Goal: Task Accomplishment & Management: Manage account settings

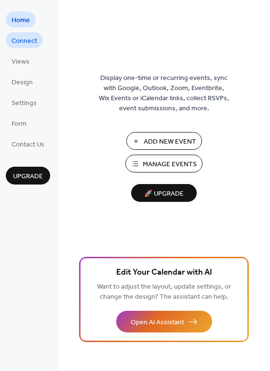
click at [33, 41] on span "Connect" at bounding box center [25, 41] width 26 height 10
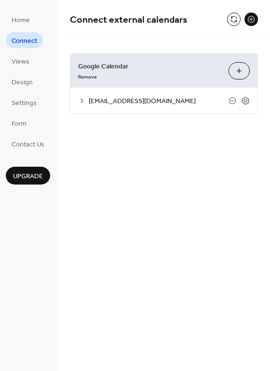
click at [239, 100] on div at bounding box center [238, 100] width 21 height 9
click at [248, 100] on icon at bounding box center [245, 100] width 9 height 9
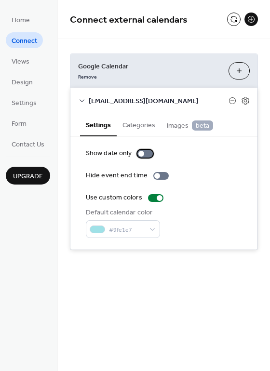
click at [141, 154] on div at bounding box center [141, 154] width 6 height 6
click at [146, 152] on div at bounding box center [149, 154] width 6 height 6
click at [135, 122] on button "Categories" at bounding box center [139, 124] width 44 height 22
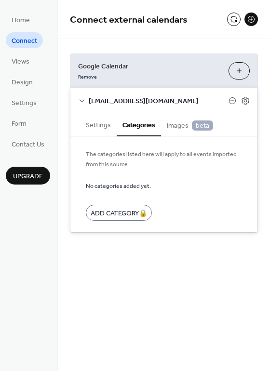
click at [106, 131] on button "Settings" at bounding box center [98, 124] width 37 height 22
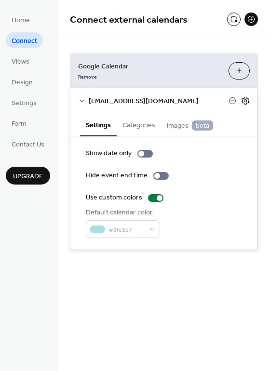
click at [245, 103] on icon at bounding box center [245, 100] width 9 height 9
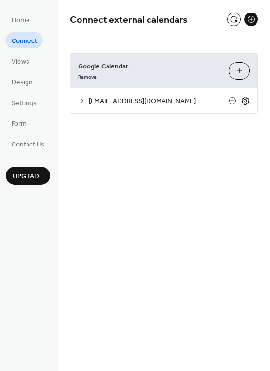
click at [245, 103] on icon at bounding box center [245, 100] width 9 height 9
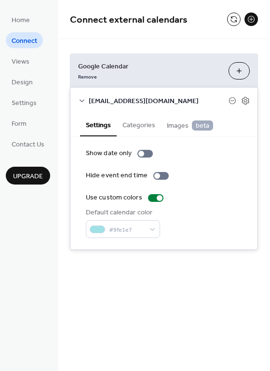
click at [136, 125] on button "Categories" at bounding box center [139, 124] width 44 height 22
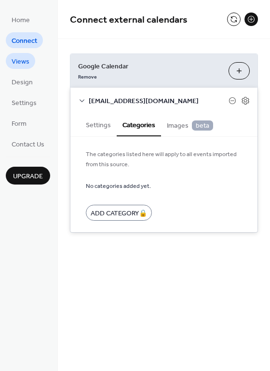
click at [22, 61] on span "Views" at bounding box center [21, 62] width 18 height 10
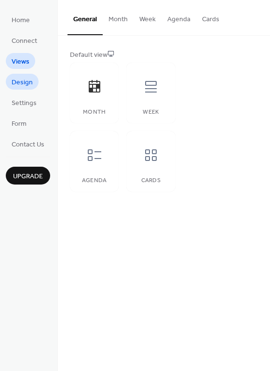
click at [23, 83] on span "Design" at bounding box center [22, 83] width 21 height 10
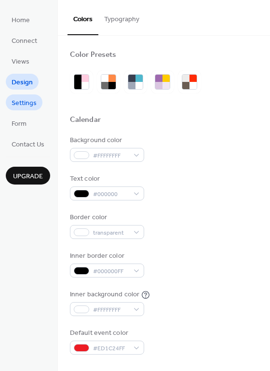
click at [19, 106] on span "Settings" at bounding box center [24, 103] width 25 height 10
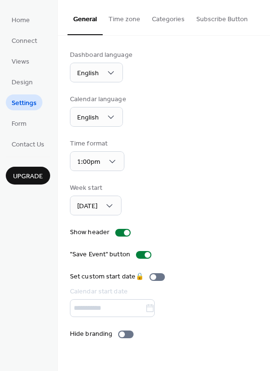
click at [140, 20] on button "Time zone" at bounding box center [124, 17] width 43 height 34
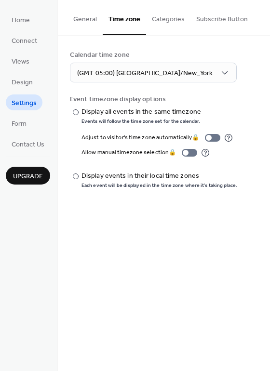
click at [171, 20] on button "Categories" at bounding box center [168, 17] width 44 height 34
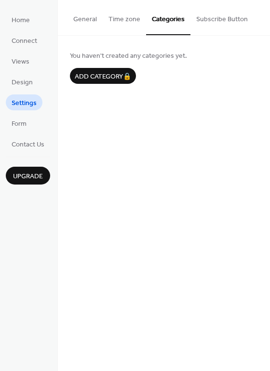
click at [142, 18] on button "Time zone" at bounding box center [124, 17] width 43 height 34
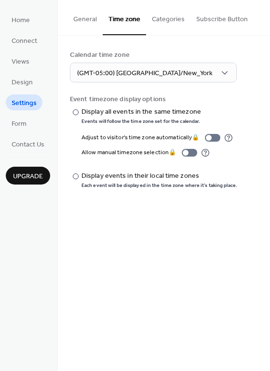
click at [221, 16] on button "Subscribe Button" at bounding box center [221, 17] width 63 height 34
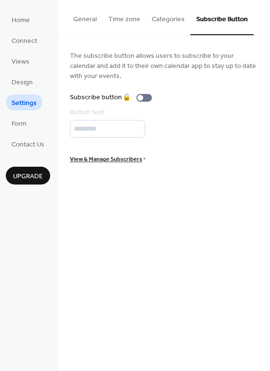
click at [109, 157] on span "View & Manage Subscribers" at bounding box center [106, 159] width 72 height 10
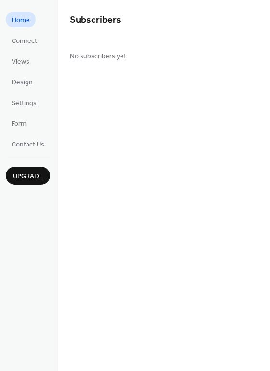
click at [28, 18] on span "Home" at bounding box center [21, 20] width 18 height 10
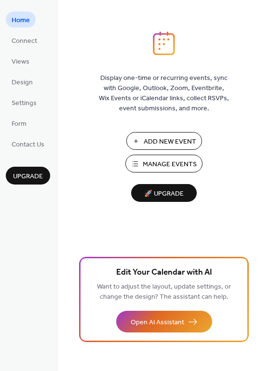
click at [166, 164] on span "Manage Events" at bounding box center [170, 164] width 54 height 10
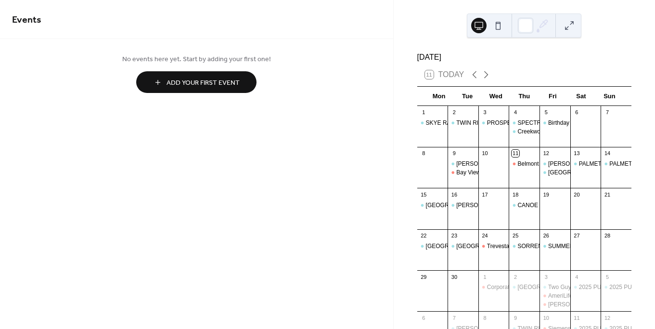
click at [495, 29] on button at bounding box center [498, 25] width 15 height 15
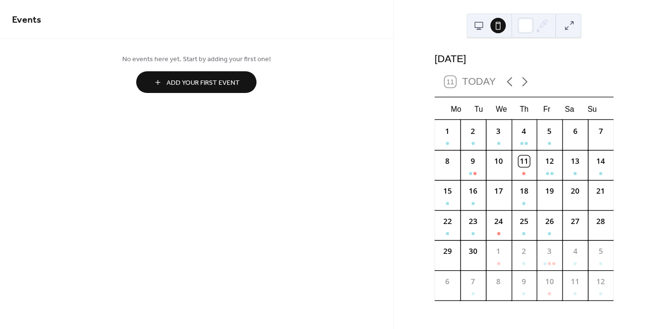
click at [485, 28] on button at bounding box center [478, 25] width 15 height 15
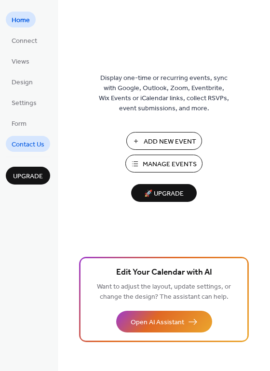
click at [14, 148] on span "Contact Us" at bounding box center [28, 145] width 33 height 10
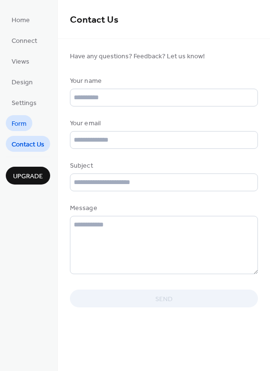
click at [13, 127] on span "Form" at bounding box center [19, 124] width 15 height 10
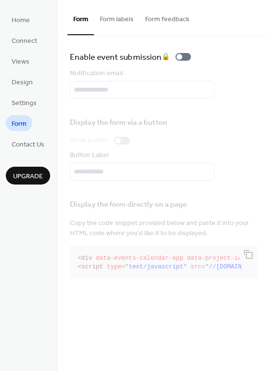
click at [116, 20] on button "Form labels" at bounding box center [116, 17] width 45 height 34
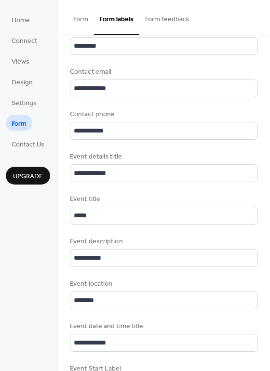
click at [160, 18] on button "Form feedback" at bounding box center [167, 17] width 56 height 34
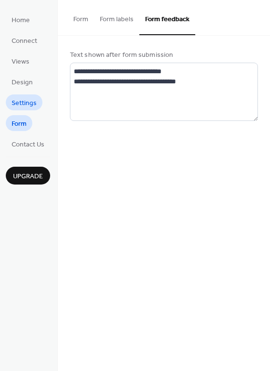
click at [17, 106] on span "Settings" at bounding box center [24, 103] width 25 height 10
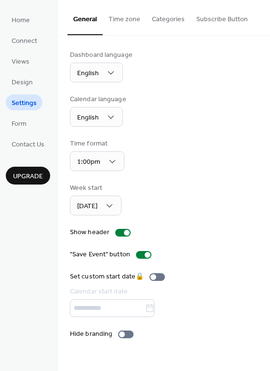
click at [141, 21] on button "Time zone" at bounding box center [124, 17] width 43 height 34
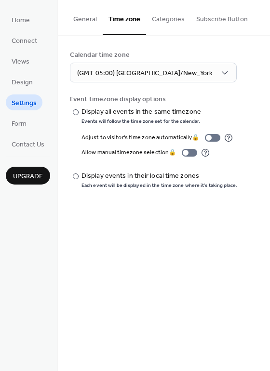
click at [165, 28] on button "Categories" at bounding box center [168, 17] width 44 height 34
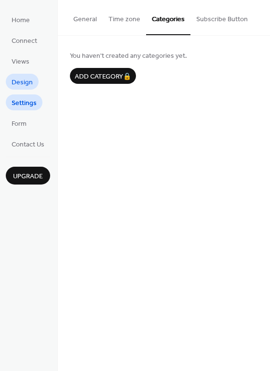
click at [28, 81] on span "Design" at bounding box center [22, 83] width 21 height 10
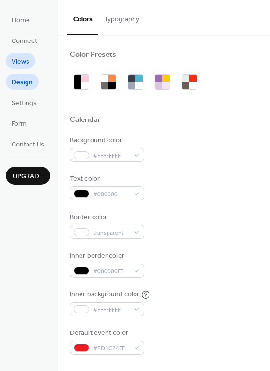
click at [23, 57] on span "Views" at bounding box center [21, 62] width 18 height 10
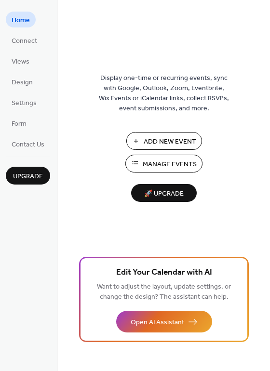
click at [162, 193] on span "🚀 Upgrade" at bounding box center [164, 193] width 54 height 13
click at [22, 103] on span "Settings" at bounding box center [24, 103] width 25 height 10
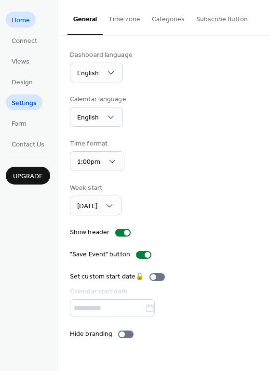
click at [26, 24] on span "Home" at bounding box center [21, 20] width 18 height 10
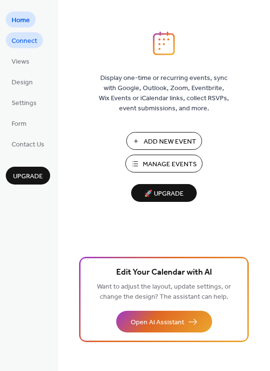
click at [23, 38] on span "Connect" at bounding box center [25, 41] width 26 height 10
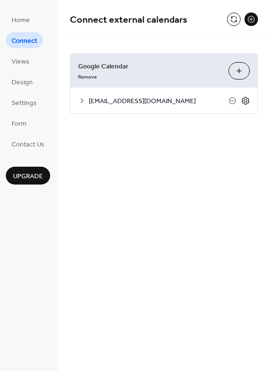
click at [243, 100] on icon at bounding box center [245, 100] width 9 height 9
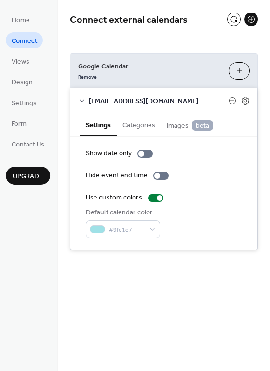
click at [144, 129] on button "Categories" at bounding box center [139, 124] width 44 height 22
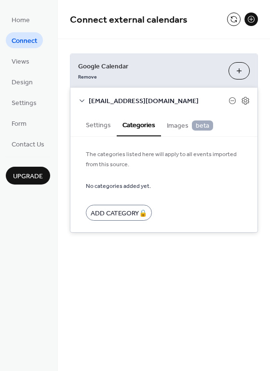
click at [191, 130] on span "Images beta" at bounding box center [190, 125] width 46 height 11
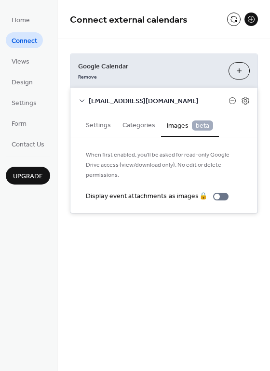
click at [92, 128] on button "Settings" at bounding box center [98, 124] width 37 height 22
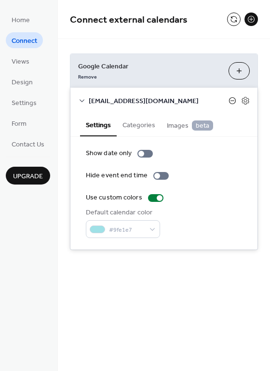
click at [234, 99] on icon at bounding box center [232, 101] width 8 height 8
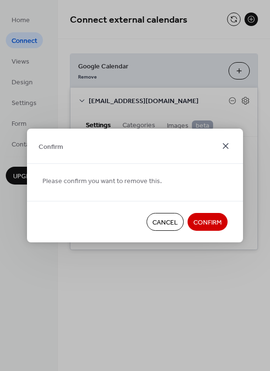
click at [225, 146] on icon at bounding box center [225, 146] width 6 height 6
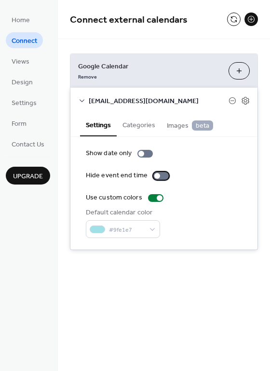
click at [157, 176] on div at bounding box center [160, 176] width 15 height 8
click at [143, 155] on div at bounding box center [144, 154] width 15 height 8
click at [162, 177] on div at bounding box center [165, 176] width 6 height 6
click at [140, 154] on div at bounding box center [141, 154] width 6 height 6
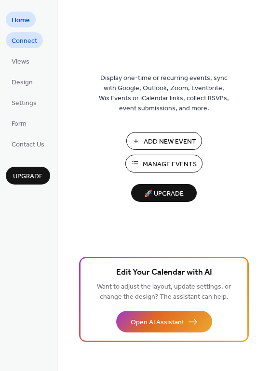
click at [36, 40] on span "Connect" at bounding box center [25, 41] width 26 height 10
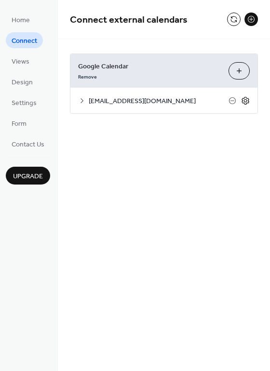
click at [248, 97] on icon at bounding box center [245, 100] width 9 height 9
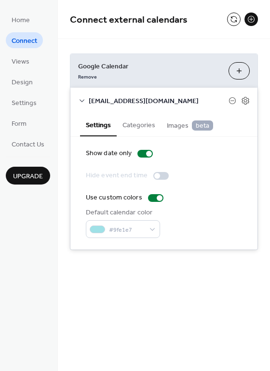
click at [142, 115] on button "Categories" at bounding box center [139, 124] width 44 height 22
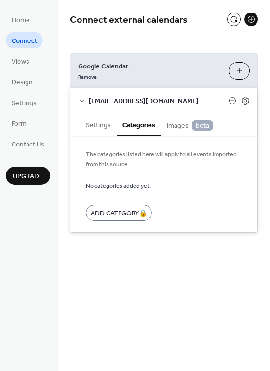
click at [109, 118] on button "Settings" at bounding box center [98, 124] width 37 height 22
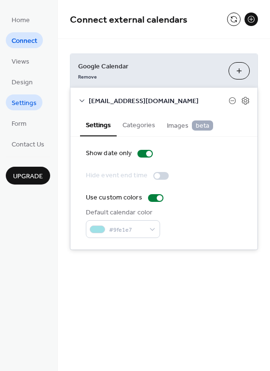
click at [26, 96] on link "Settings" at bounding box center [24, 102] width 37 height 16
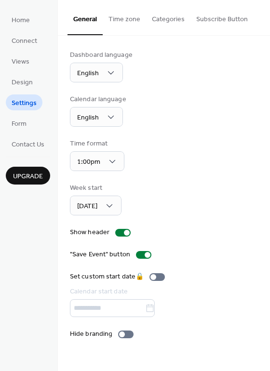
click at [124, 21] on button "Time zone" at bounding box center [124, 17] width 43 height 34
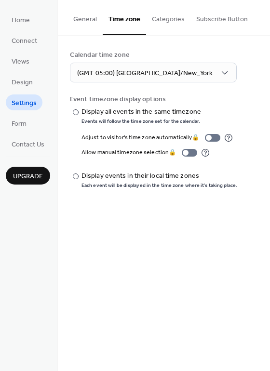
click at [170, 17] on button "Categories" at bounding box center [168, 17] width 44 height 34
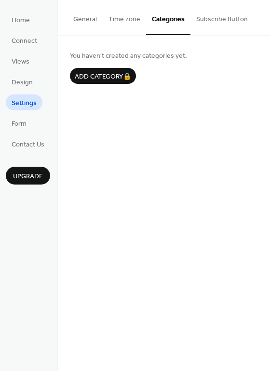
click at [132, 23] on button "Time zone" at bounding box center [124, 17] width 43 height 34
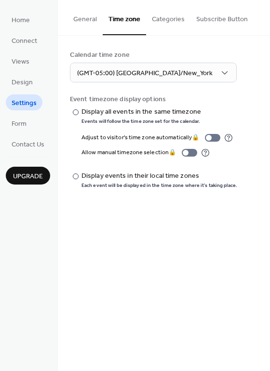
click at [160, 20] on button "Categories" at bounding box center [168, 17] width 44 height 34
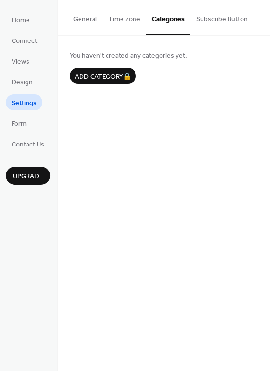
click at [227, 20] on button "Subscribe Button" at bounding box center [221, 17] width 63 height 34
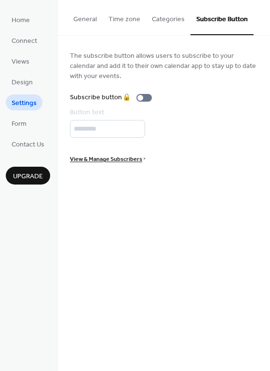
click at [128, 154] on span "View & Manage Subscribers" at bounding box center [106, 159] width 72 height 10
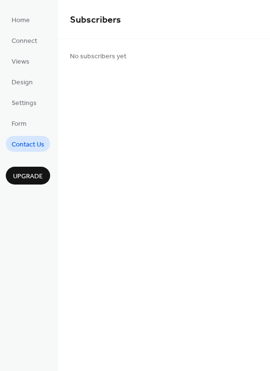
click at [38, 147] on span "Contact Us" at bounding box center [28, 145] width 33 height 10
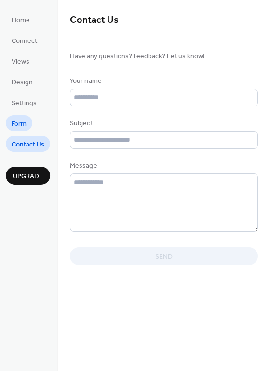
click at [27, 121] on link "Form" at bounding box center [19, 123] width 26 height 16
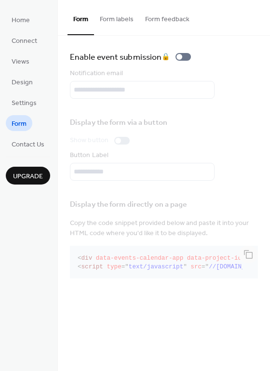
click at [117, 26] on button "Form labels" at bounding box center [116, 17] width 45 height 34
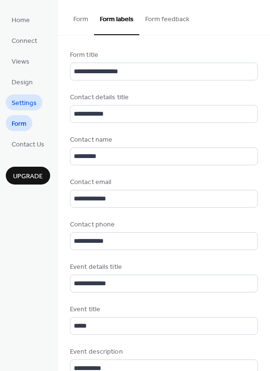
click at [16, 102] on span "Settings" at bounding box center [24, 103] width 25 height 10
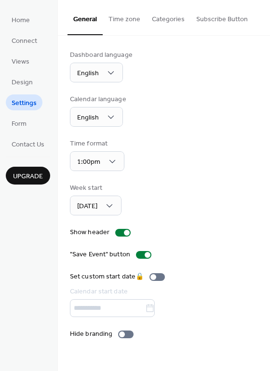
click at [25, 92] on ul "Home Connect Views Design Settings Form Contact Us" at bounding box center [28, 82] width 44 height 140
click at [25, 88] on span "Design" at bounding box center [22, 83] width 21 height 10
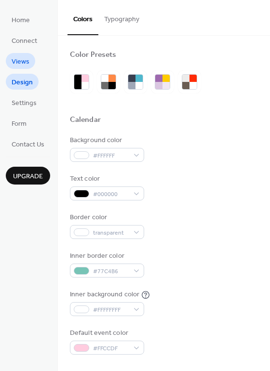
click at [24, 68] on link "Views" at bounding box center [20, 61] width 29 height 16
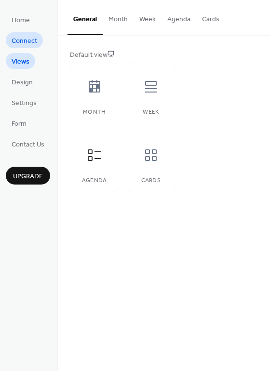
click at [26, 46] on span "Connect" at bounding box center [25, 41] width 26 height 10
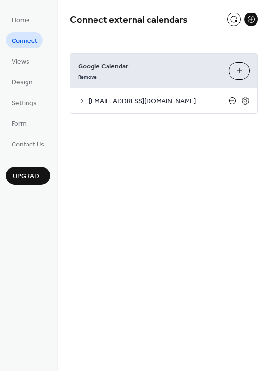
click at [231, 98] on icon at bounding box center [232, 101] width 8 height 8
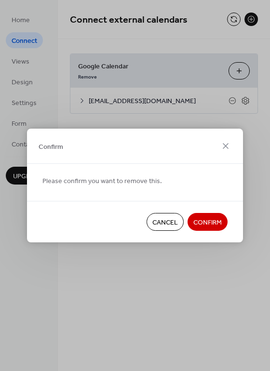
click at [209, 225] on span "Confirm" at bounding box center [207, 223] width 28 height 10
